Goal: Information Seeking & Learning: Learn about a topic

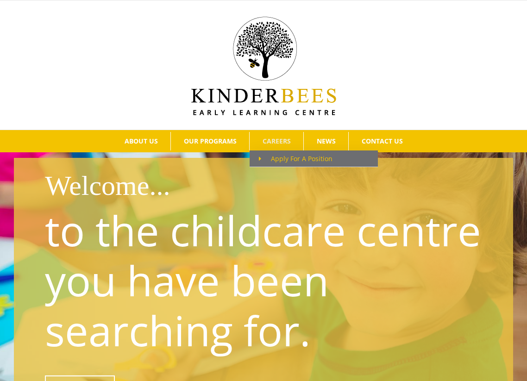
click at [280, 157] on span "Apply For A Position" at bounding box center [296, 158] width 74 height 9
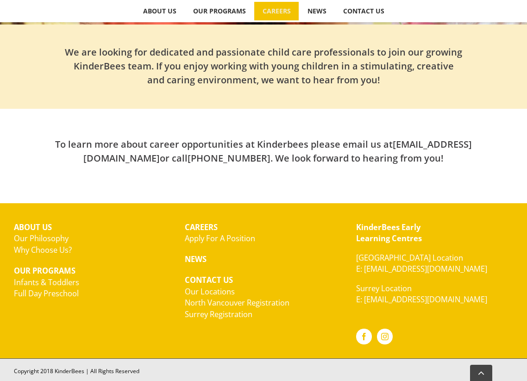
scroll to position [269, 0]
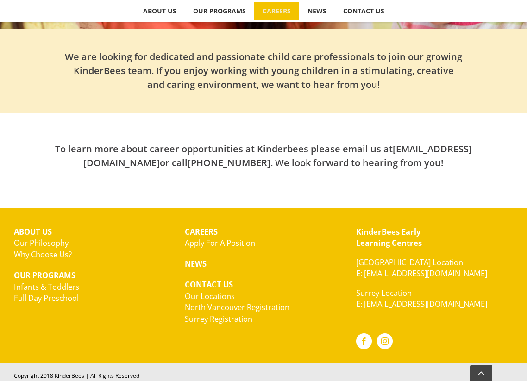
click at [217, 241] on link "Apply For A Position" at bounding box center [220, 243] width 70 height 11
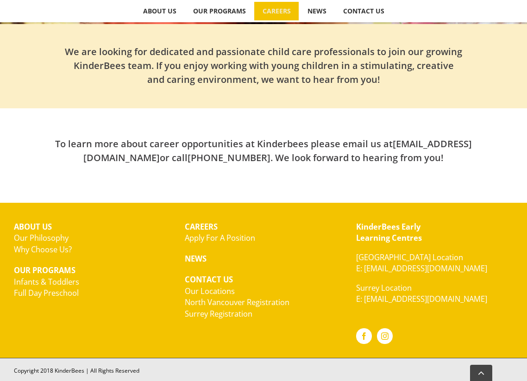
scroll to position [273, 0]
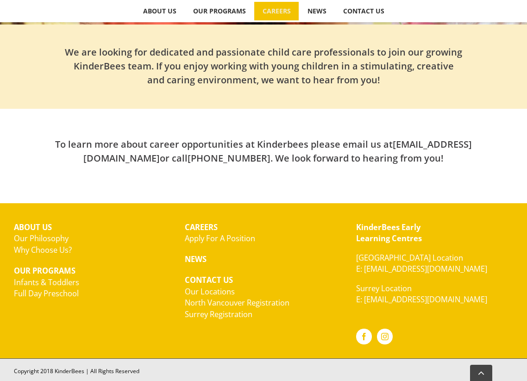
click at [253, 303] on link "North Vancouver Registration" at bounding box center [237, 302] width 105 height 11
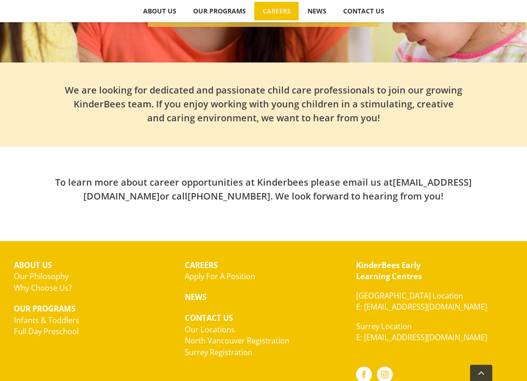
scroll to position [235, 0]
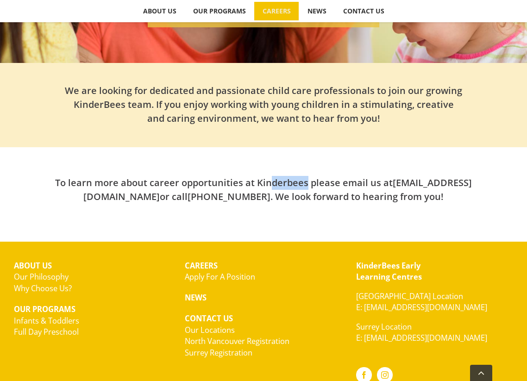
drag, startPoint x: 265, startPoint y: 183, endPoint x: 229, endPoint y: 185, distance: 36.2
click at [229, 185] on h2 "To learn more about career opportunities at Kinderbees please email us at hello…" at bounding box center [263, 190] width 499 height 28
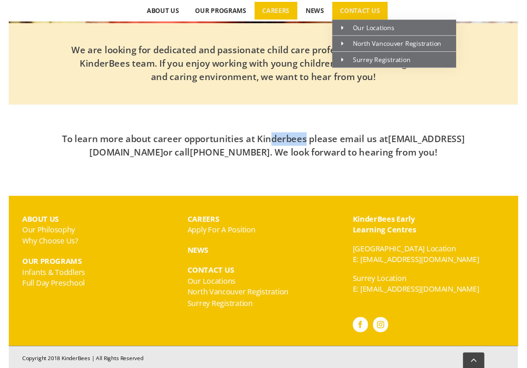
scroll to position [273, 0]
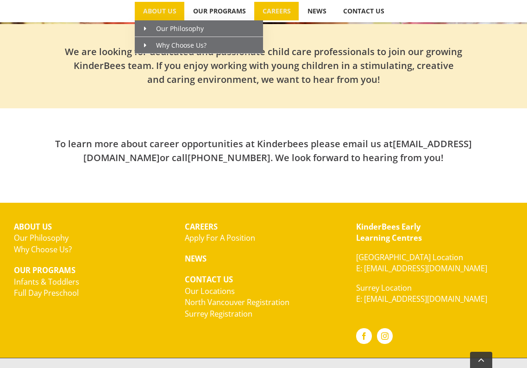
click at [168, 8] on span "ABOUT US" at bounding box center [159, 11] width 33 height 6
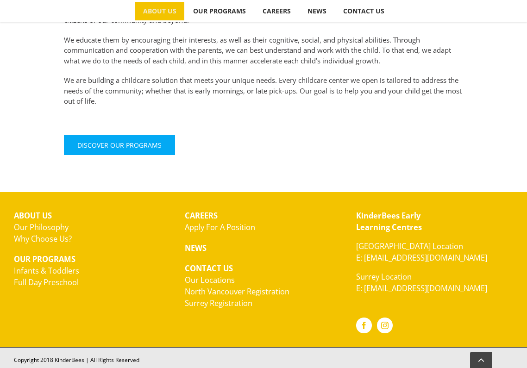
scroll to position [393, 0]
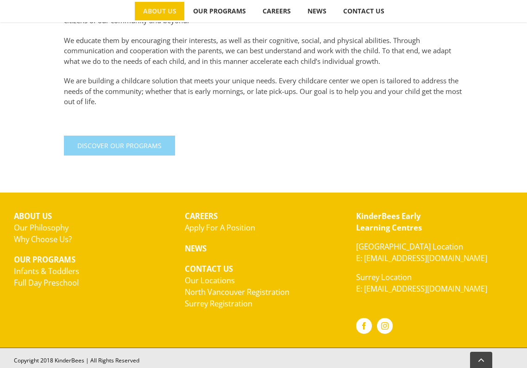
click at [124, 142] on span "Discover Our Programs" at bounding box center [119, 146] width 84 height 8
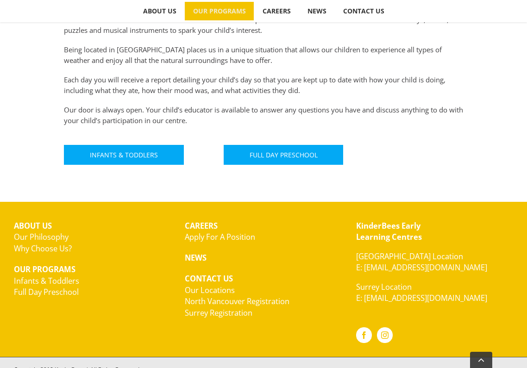
scroll to position [549, 0]
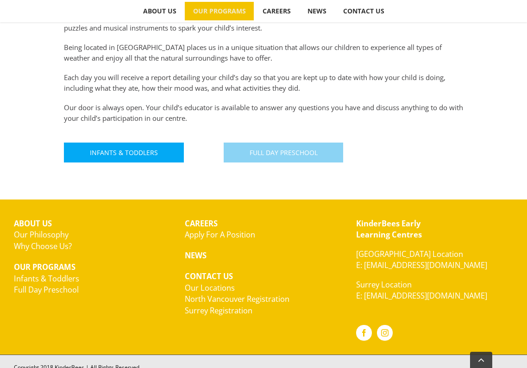
click at [305, 154] on link "Full Day Preschool" at bounding box center [284, 153] width 120 height 20
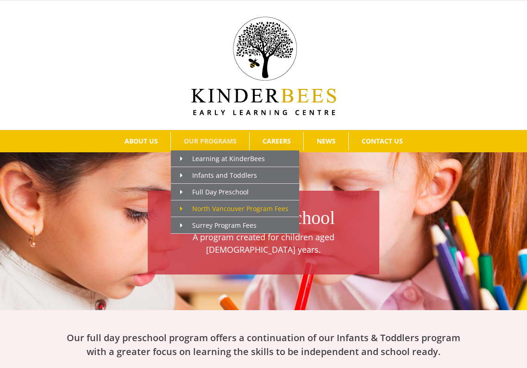
click at [227, 209] on span "North Vancouver Program Fees" at bounding box center [234, 208] width 108 height 9
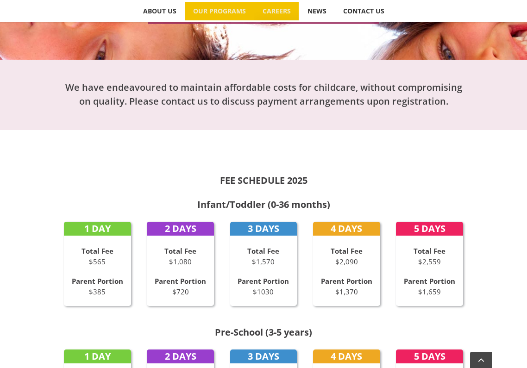
scroll to position [189, 0]
